Goal: Check status: Check status

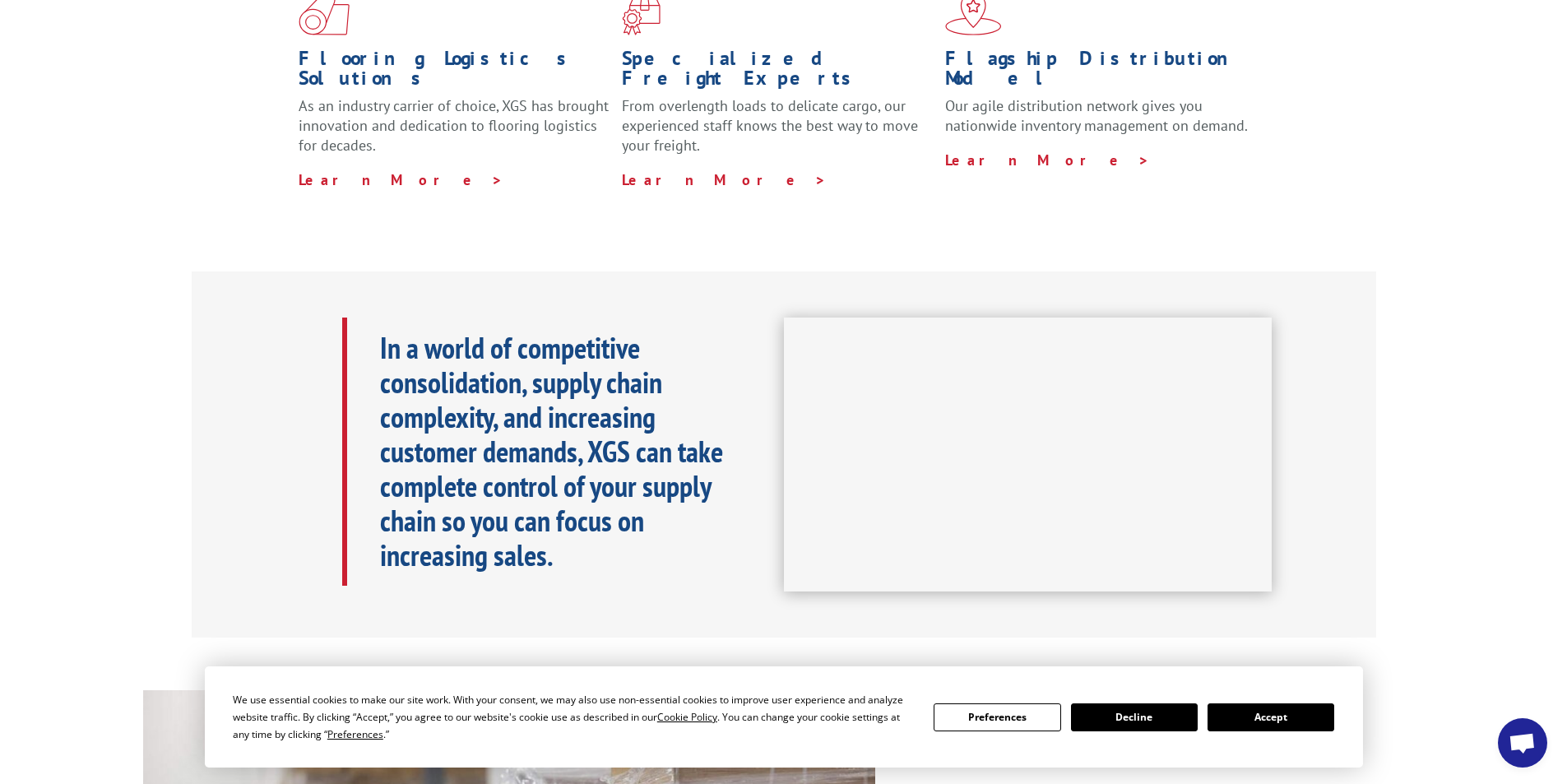
scroll to position [658, 0]
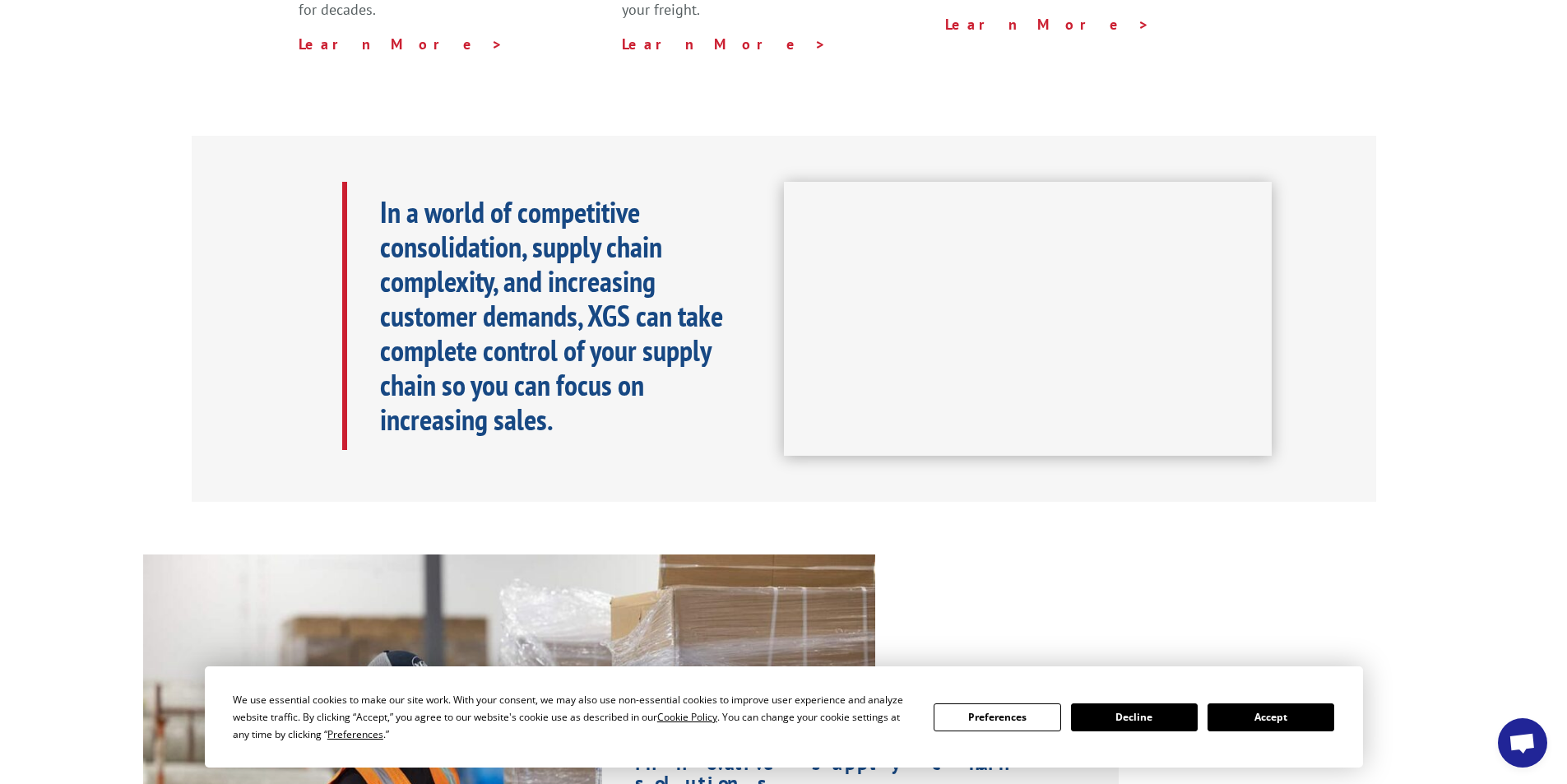
click at [1272, 712] on button "Accept" at bounding box center [1271, 717] width 126 height 28
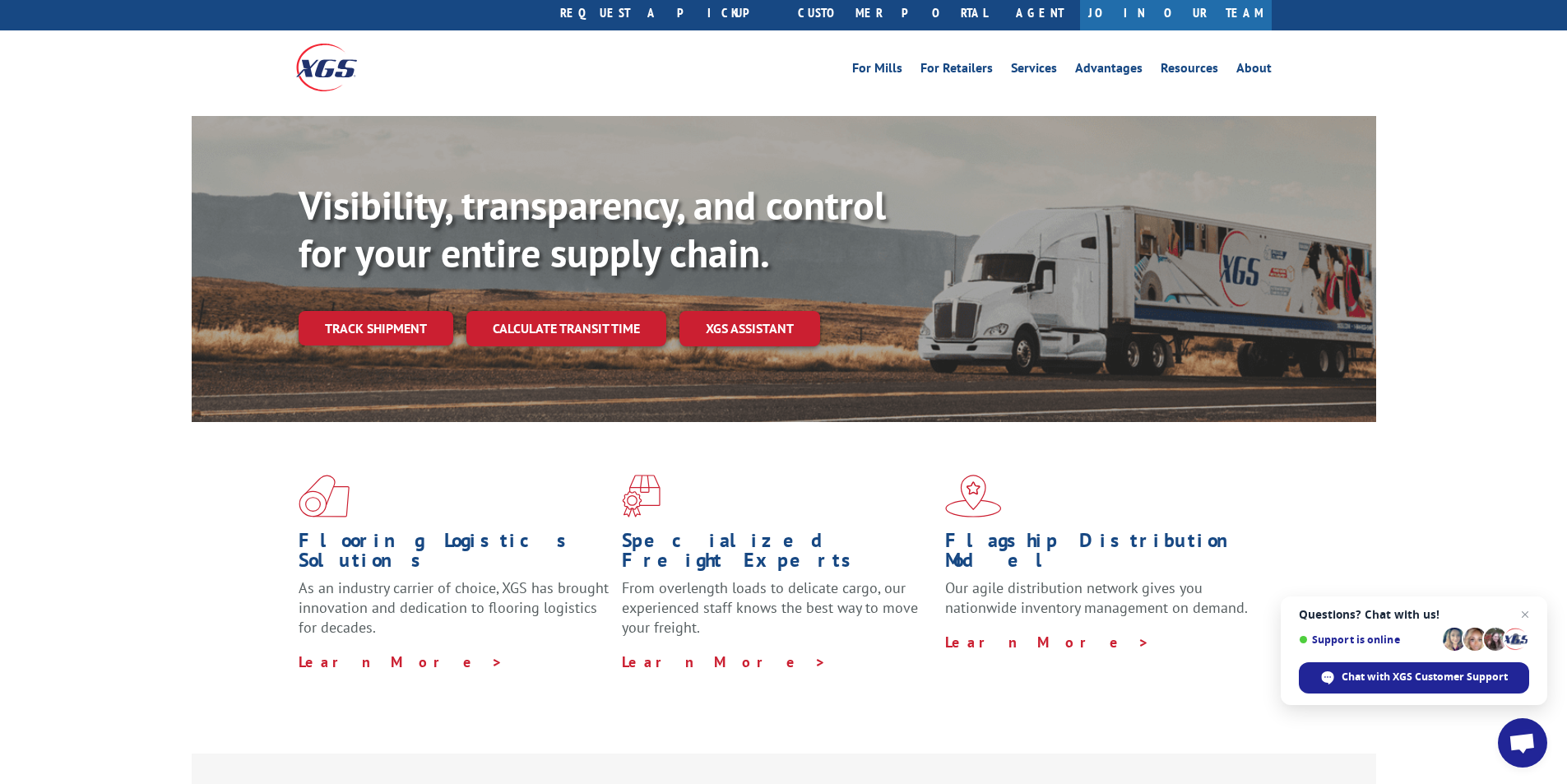
scroll to position [0, 0]
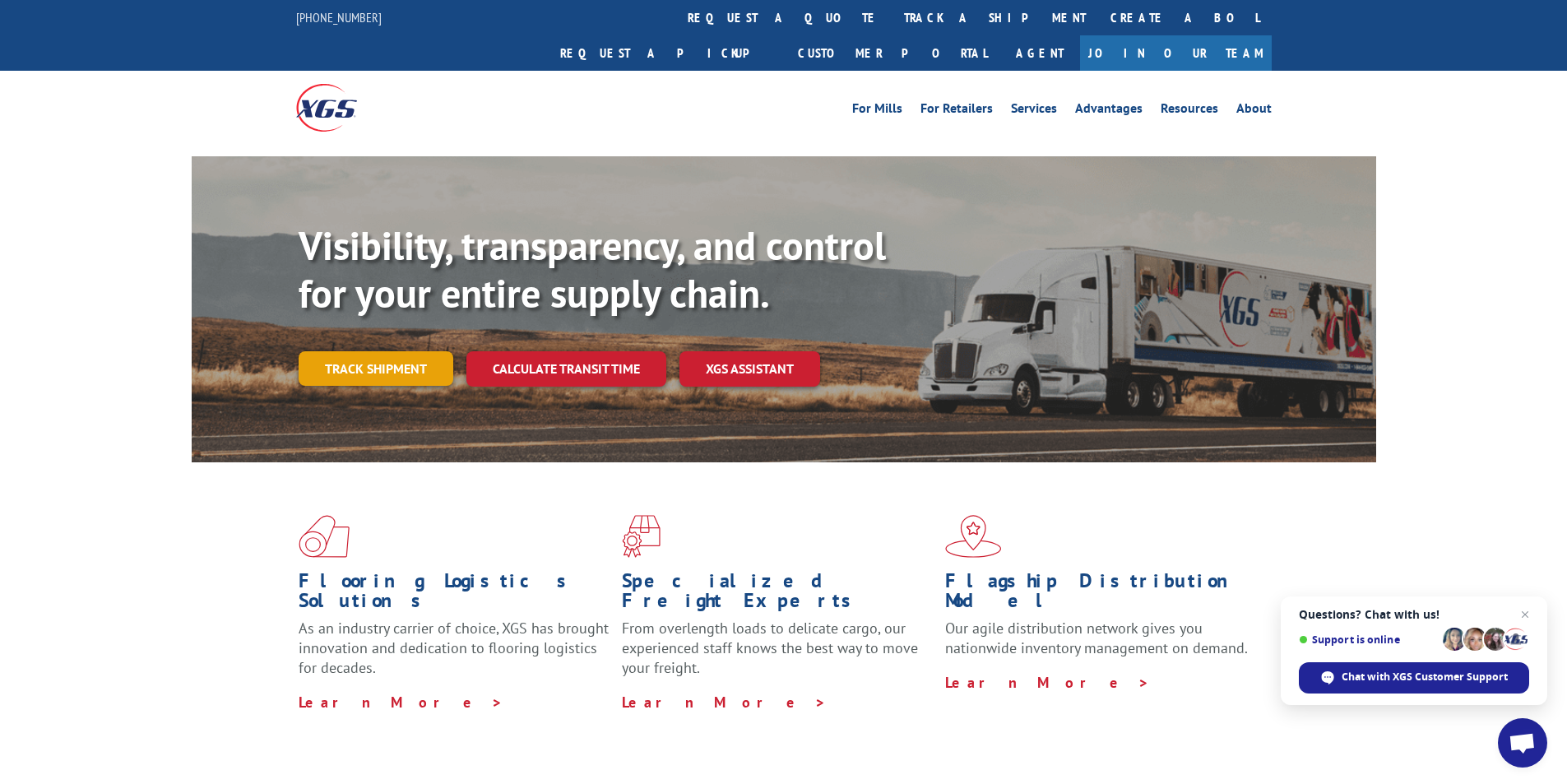
click at [410, 351] on link "Track shipment" at bounding box center [376, 368] width 155 height 35
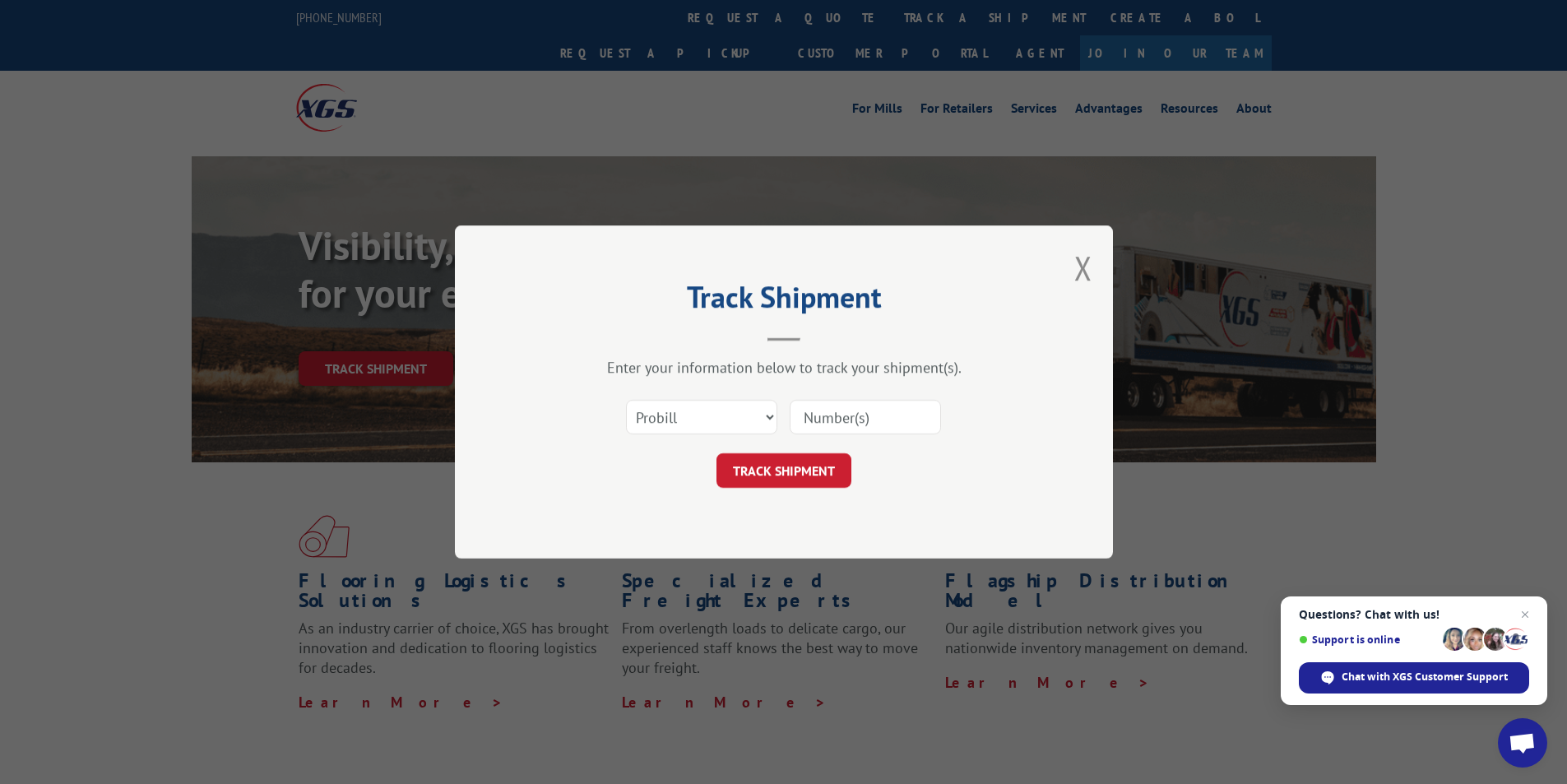
click at [840, 420] on input at bounding box center [865, 417] width 151 height 35
paste input "17690068"
type input "17690068"
click at [766, 422] on select "Select category... Probill BOL PO" at bounding box center [701, 417] width 151 height 35
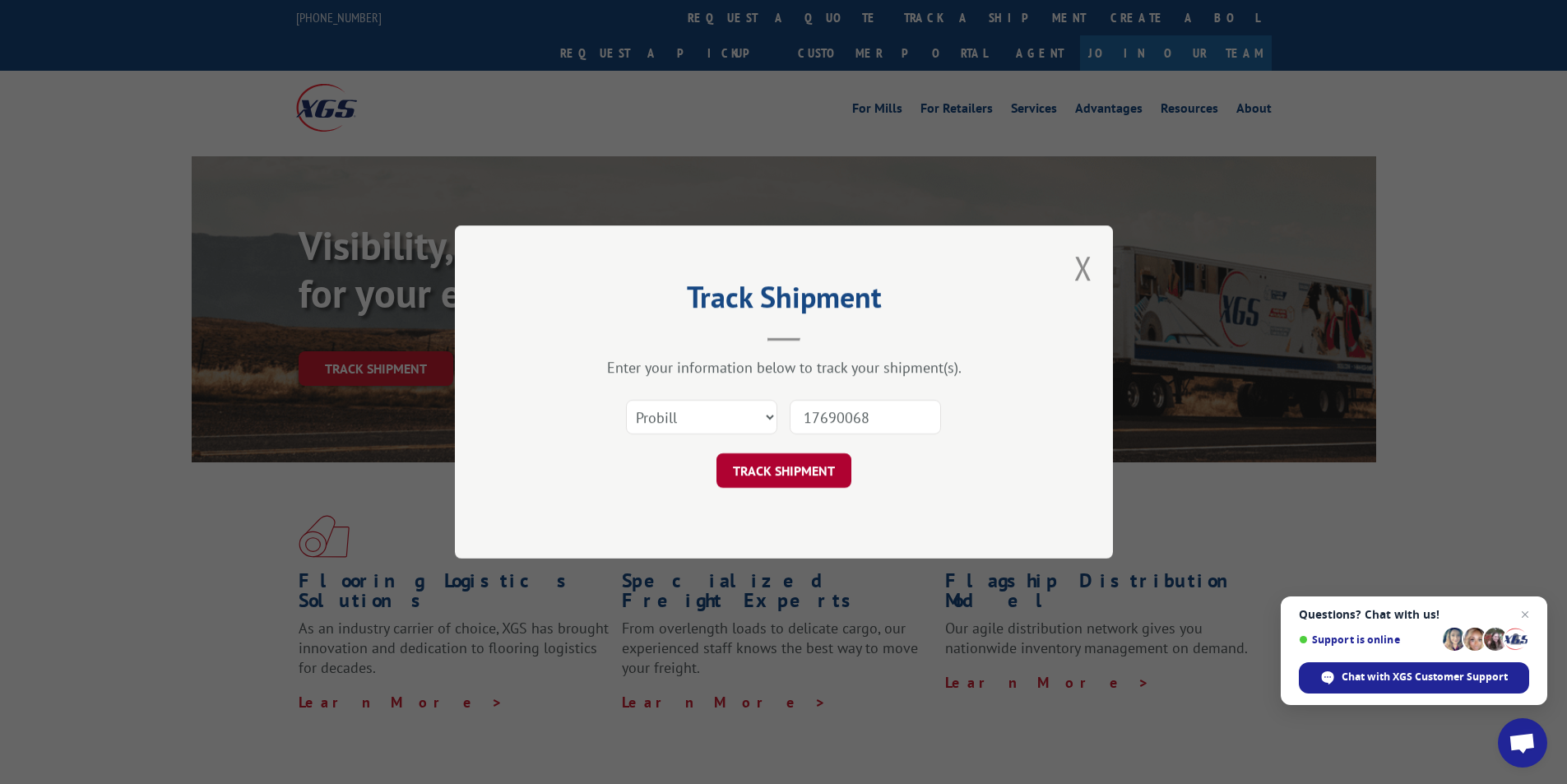
click at [792, 479] on button "TRACK SHIPMENT" at bounding box center [784, 470] width 135 height 35
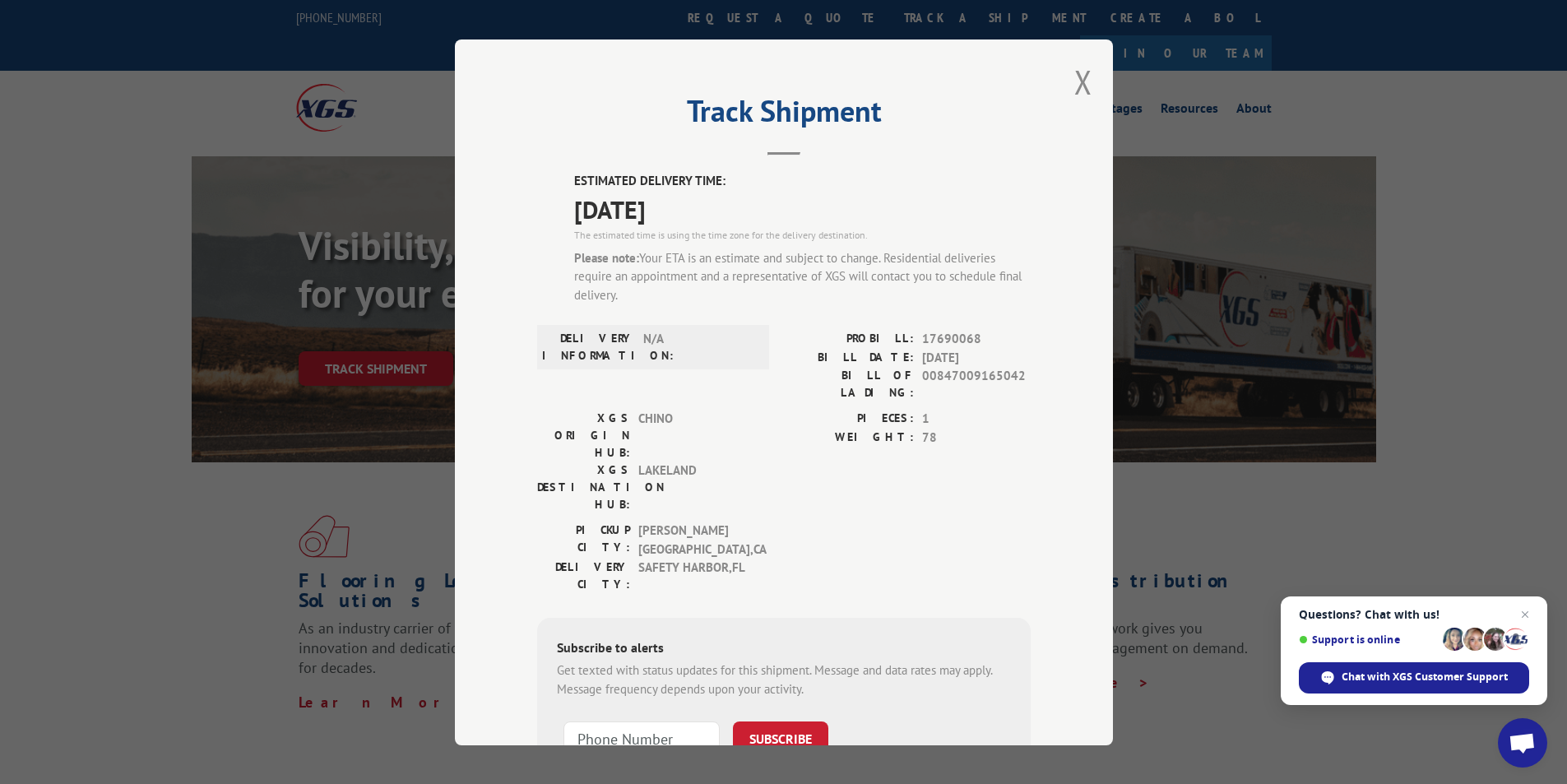
click at [1086, 83] on div "Track Shipment ESTIMATED DELIVERY TIME: [DATE] The estimated time is using the …" at bounding box center [784, 392] width 658 height 705
click at [1081, 83] on button "Close modal" at bounding box center [1083, 81] width 18 height 44
